Goal: Navigation & Orientation: Understand site structure

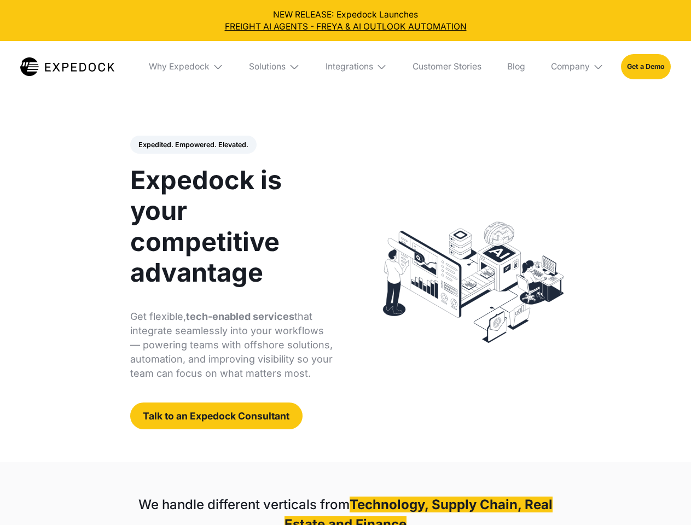
select select
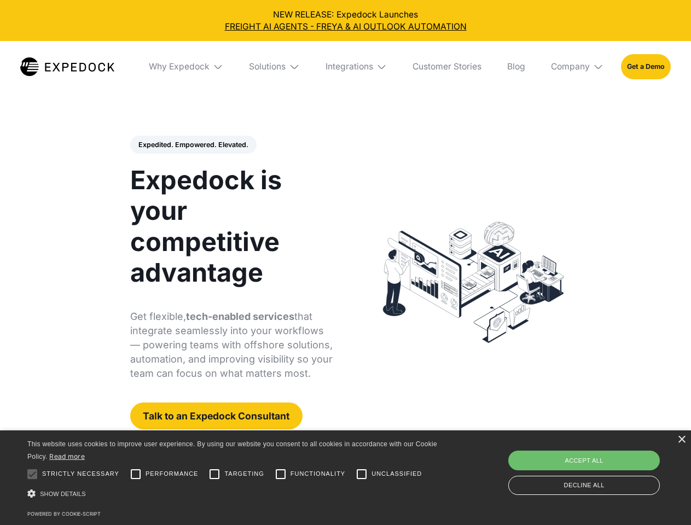
click at [345, 67] on div "Integrations" at bounding box center [350, 66] width 48 height 11
click at [187, 67] on div "Why Expedock" at bounding box center [179, 66] width 61 height 11
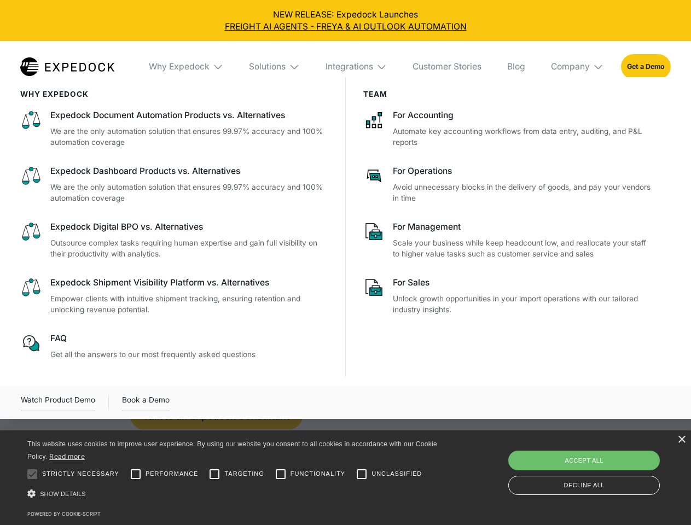
click at [275, 67] on div "Solutions" at bounding box center [267, 66] width 37 height 11
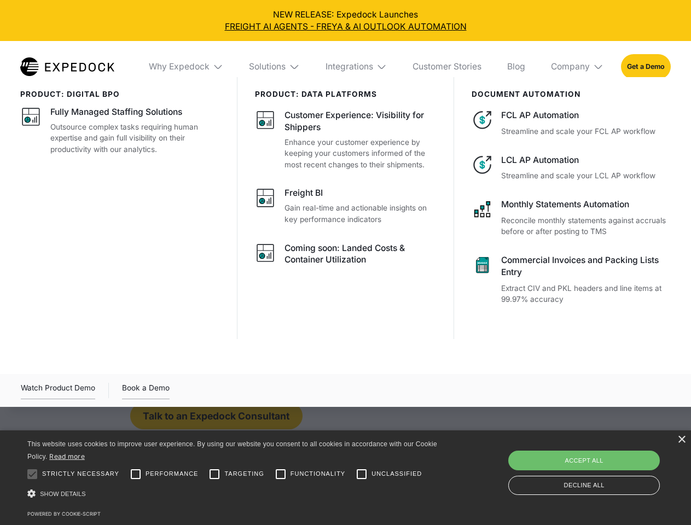
click at [357, 67] on div "Integrations" at bounding box center [350, 66] width 48 height 11
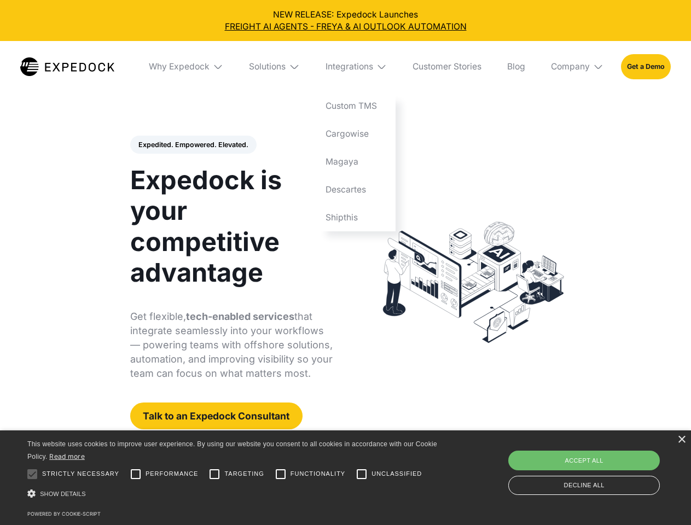
click at [578, 67] on div "Company" at bounding box center [570, 66] width 39 height 11
click at [193, 145] on div "Expedited. Empowered. Elevated. Automate Freight Document Extraction at 99.97% …" at bounding box center [231, 283] width 203 height 294
click at [32, 474] on div at bounding box center [32, 474] width 22 height 22
click at [136, 474] on input "Performance" at bounding box center [136, 474] width 22 height 22
checkbox input "true"
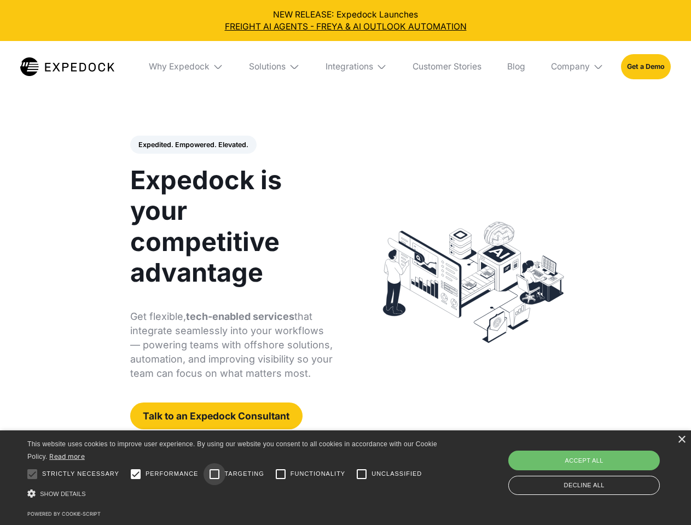
click at [214, 474] on input "Targeting" at bounding box center [215, 474] width 22 height 22
checkbox input "true"
click at [281, 474] on input "Functionality" at bounding box center [281, 474] width 22 height 22
checkbox input "true"
